Goal: Task Accomplishment & Management: Complete application form

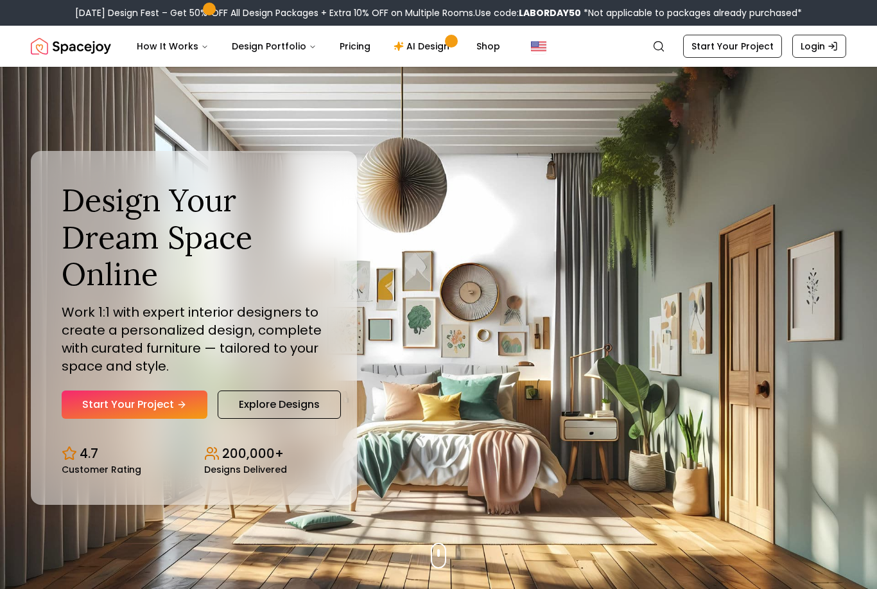
click at [131, 413] on link "Start Your Project" at bounding box center [135, 404] width 146 height 28
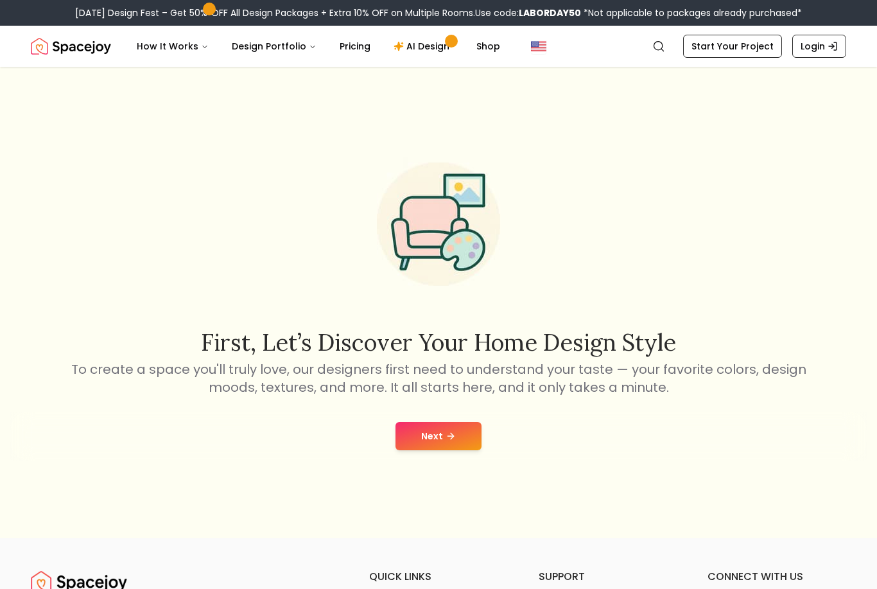
click at [416, 450] on button "Next" at bounding box center [438, 436] width 86 height 28
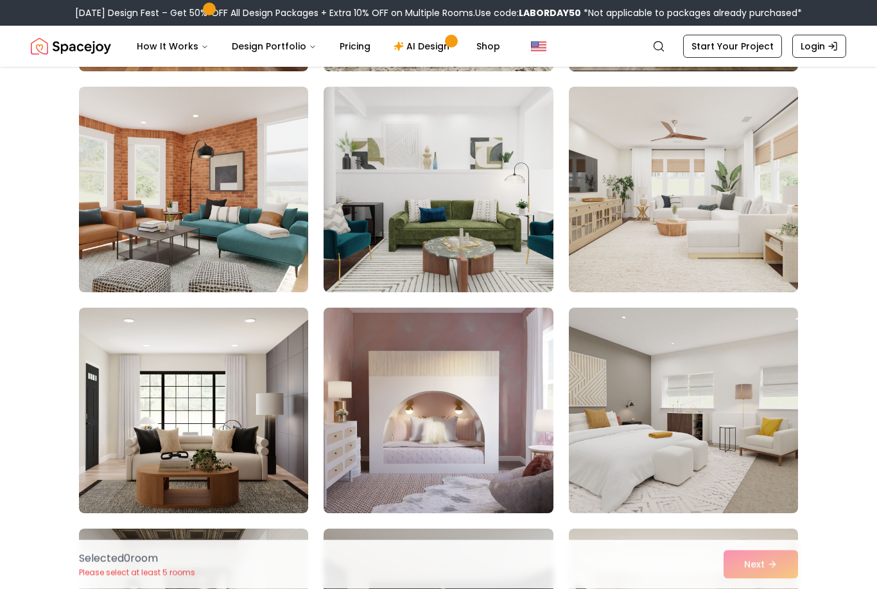
scroll to position [750, 0]
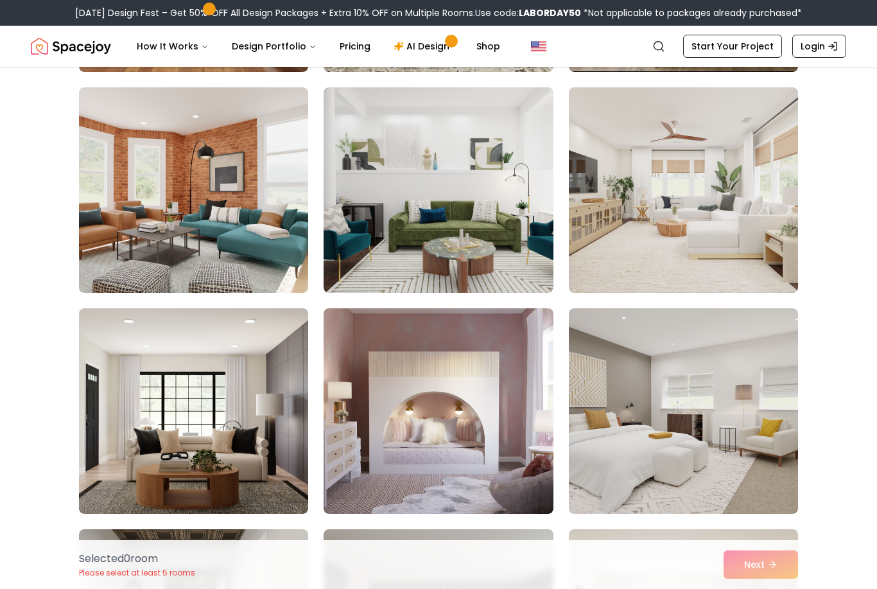
click at [779, 588] on div "Selected 0 room Please select at least 5 rooms Next" at bounding box center [438, 564] width 739 height 49
click at [772, 588] on div "Selected 0 room Please select at least 5 rooms Next" at bounding box center [438, 564] width 739 height 49
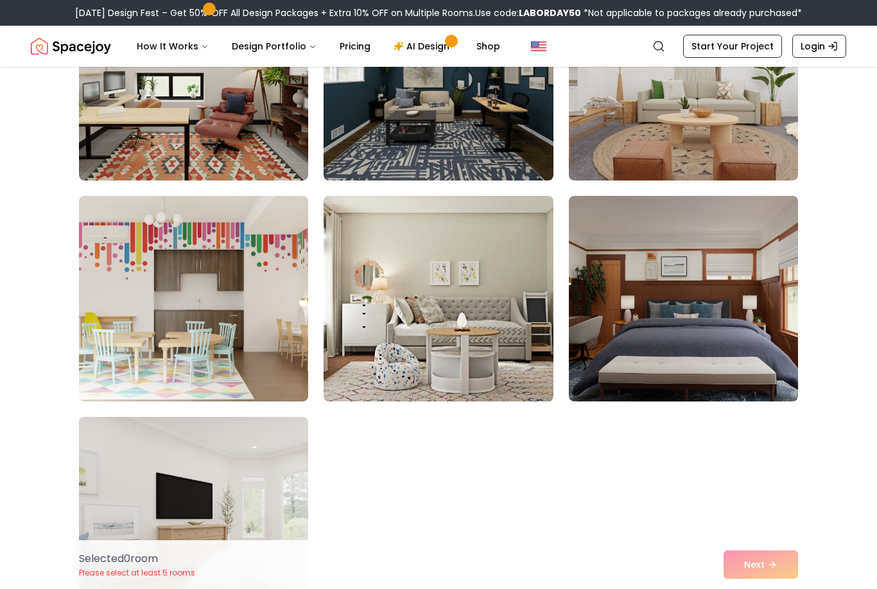
scroll to position [7044, 0]
click at [485, 371] on img at bounding box center [437, 298] width 229 height 205
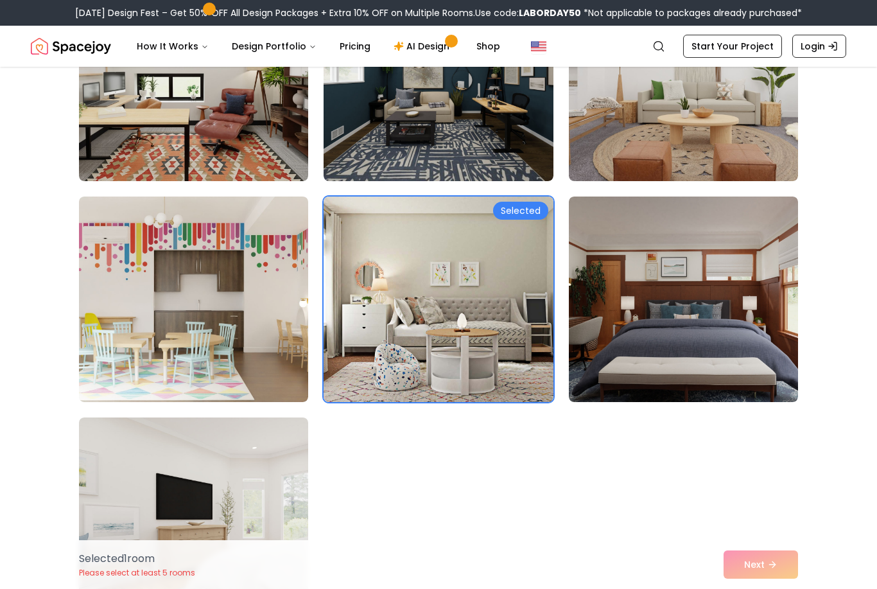
click at [796, 588] on div "Selected 1 room Please select at least 5 rooms Next" at bounding box center [438, 564] width 739 height 49
click at [763, 588] on div "Selected 1 room Please select at least 5 rooms Next" at bounding box center [438, 564] width 739 height 49
click at [762, 588] on div "Selected 1 room Please select at least 5 rooms Next" at bounding box center [438, 564] width 739 height 49
click at [766, 588] on div "Selected 1 room Please select at least 5 rooms Next" at bounding box center [438, 564] width 739 height 49
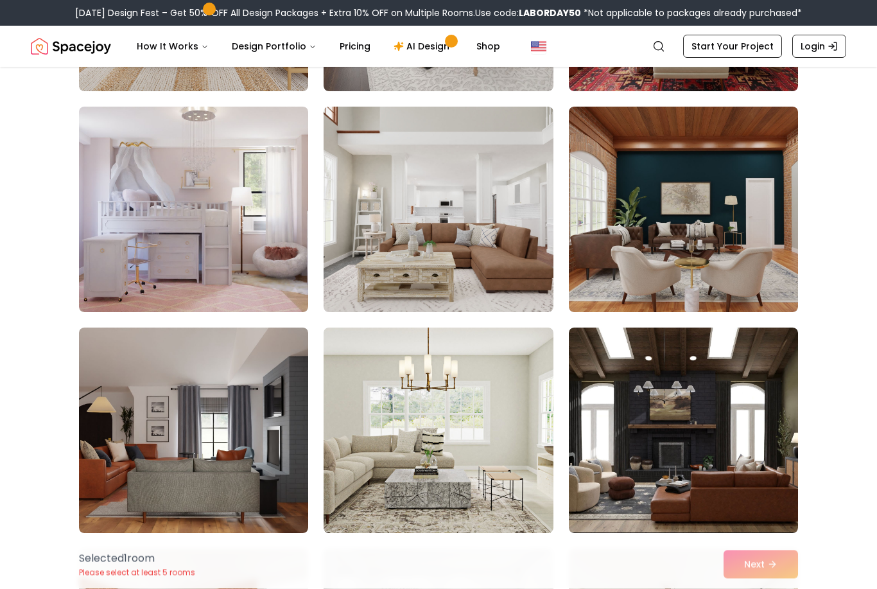
scroll to position [290, 0]
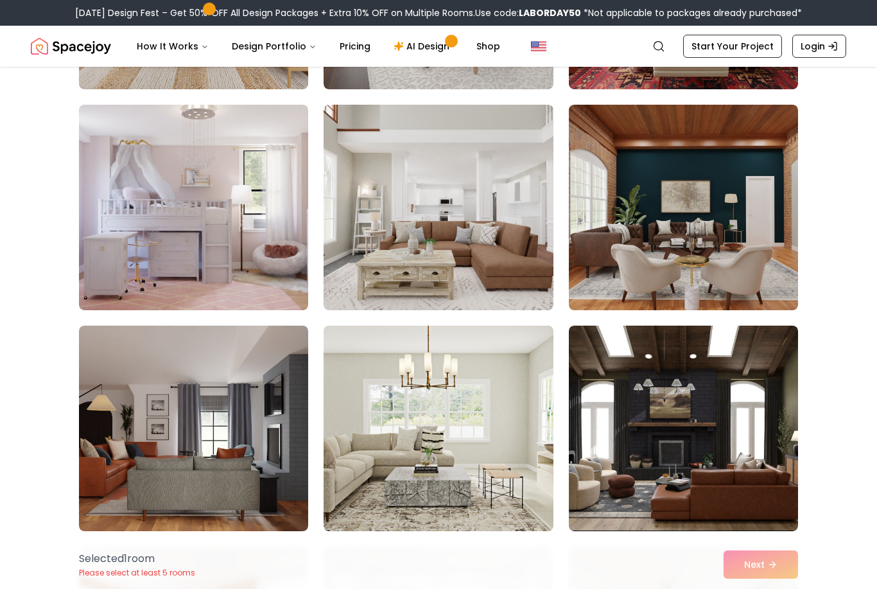
click at [150, 253] on img at bounding box center [193, 207] width 229 height 205
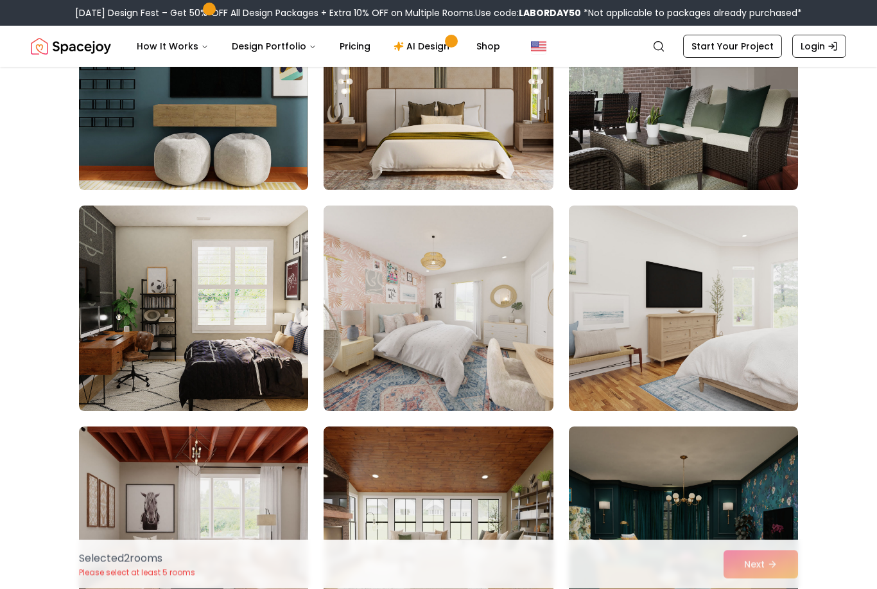
scroll to position [1514, 0]
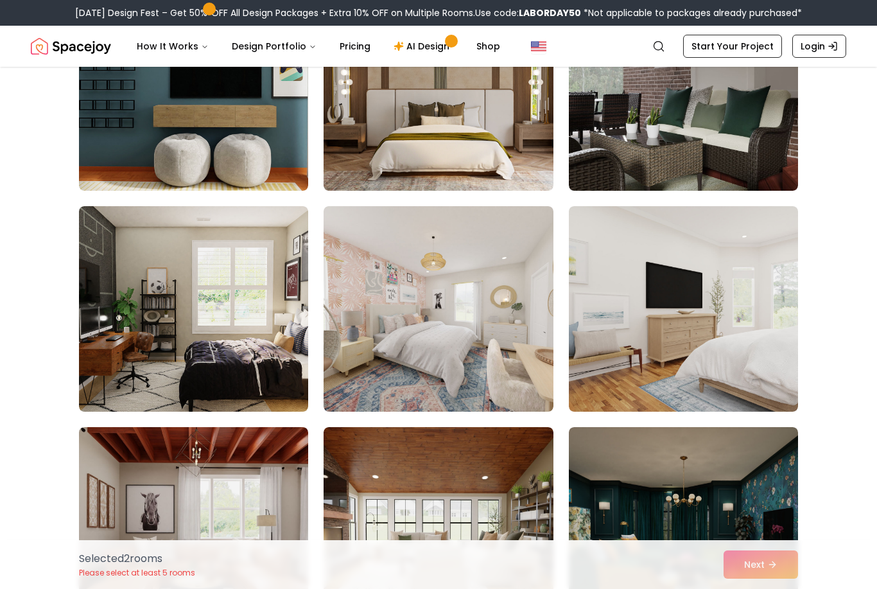
click at [359, 358] on img at bounding box center [437, 308] width 229 height 205
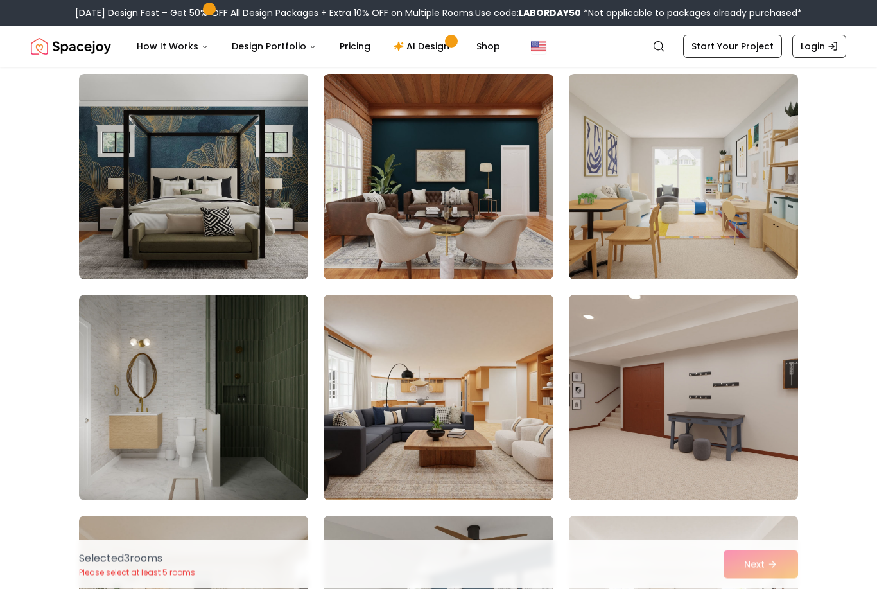
scroll to position [4517, 0]
click at [758, 252] on img at bounding box center [683, 176] width 229 height 205
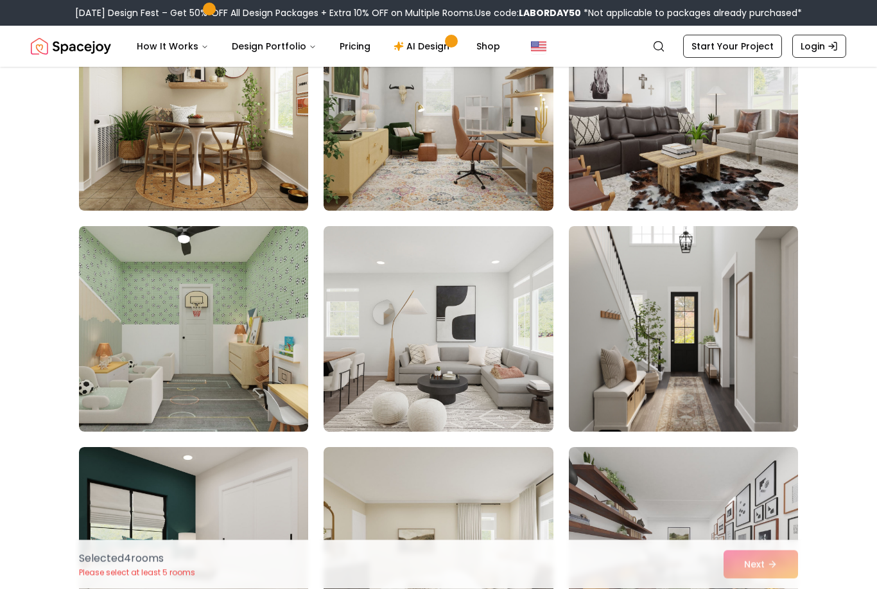
scroll to position [5689, 0]
click at [200, 390] on img at bounding box center [193, 328] width 229 height 205
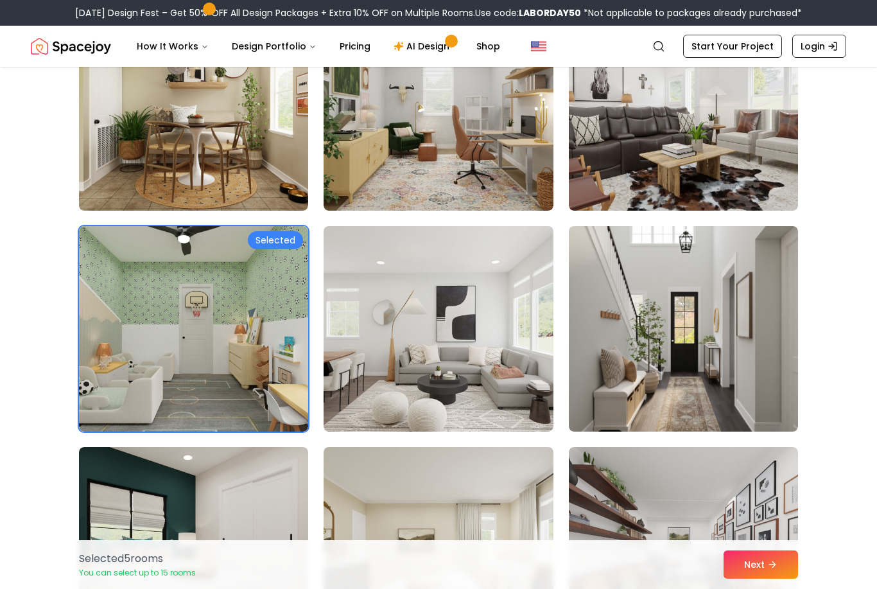
click at [770, 569] on icon at bounding box center [772, 564] width 10 height 10
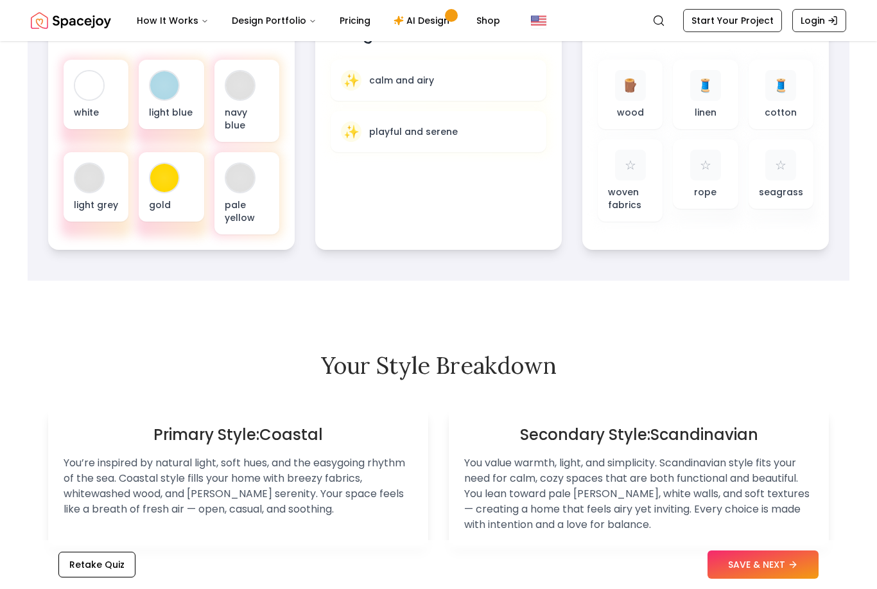
scroll to position [501, 0]
